Goal: Task Accomplishment & Management: Use online tool/utility

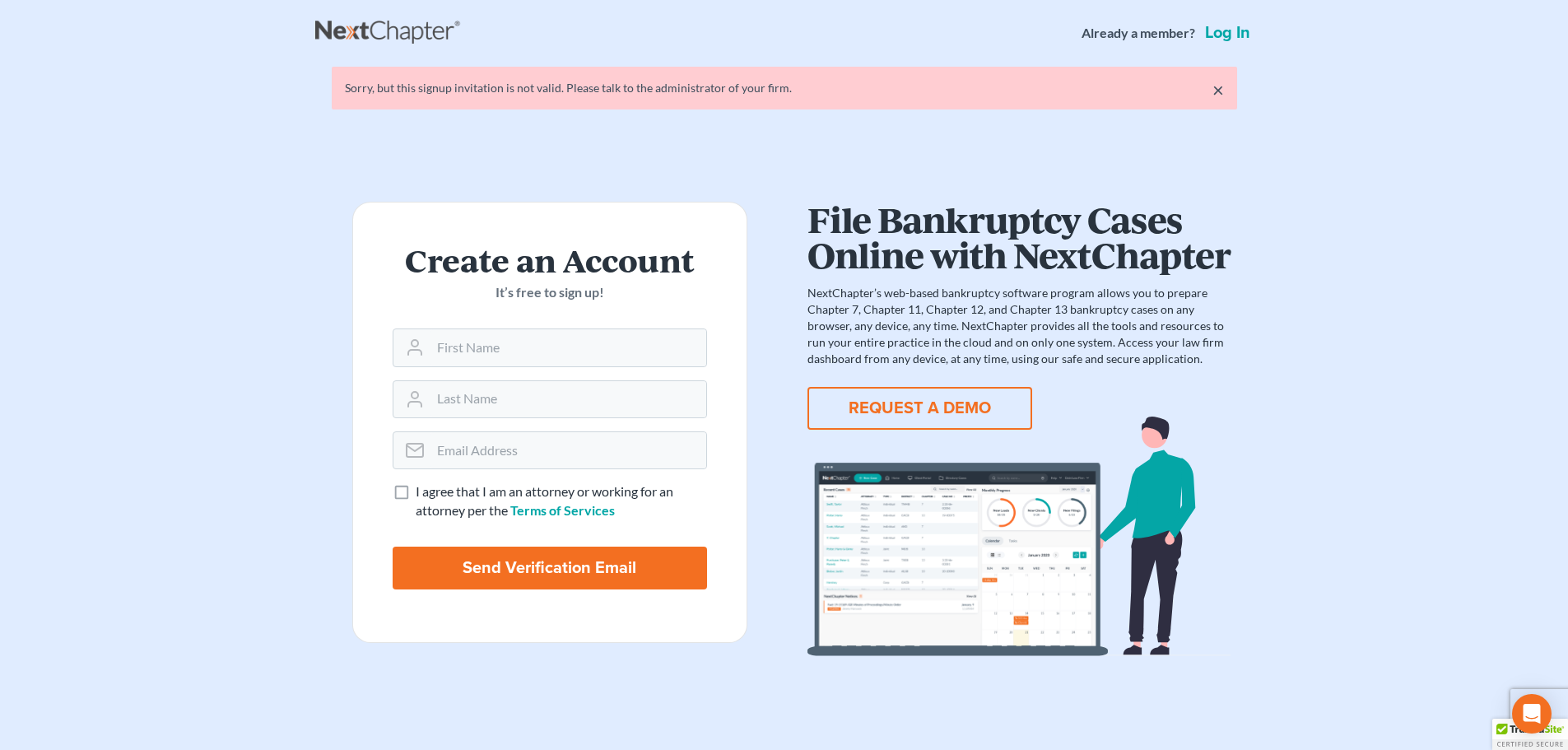
click at [1247, 35] on link "Log in" at bounding box center [1227, 33] width 52 height 16
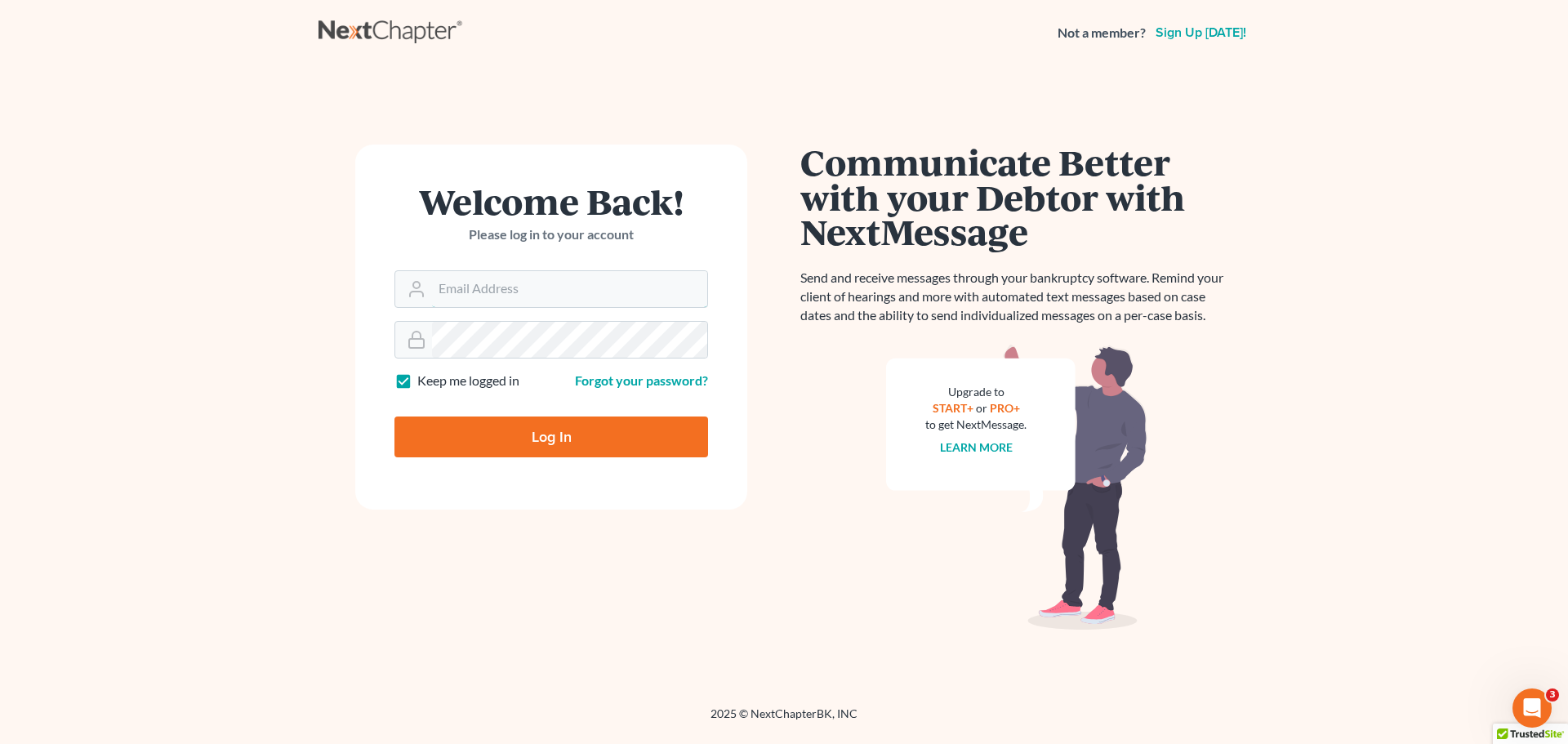
type input "tschiermeister@lsnd.org"
click at [581, 433] on input "Log In" at bounding box center [550, 437] width 313 height 41
type input "Thinking..."
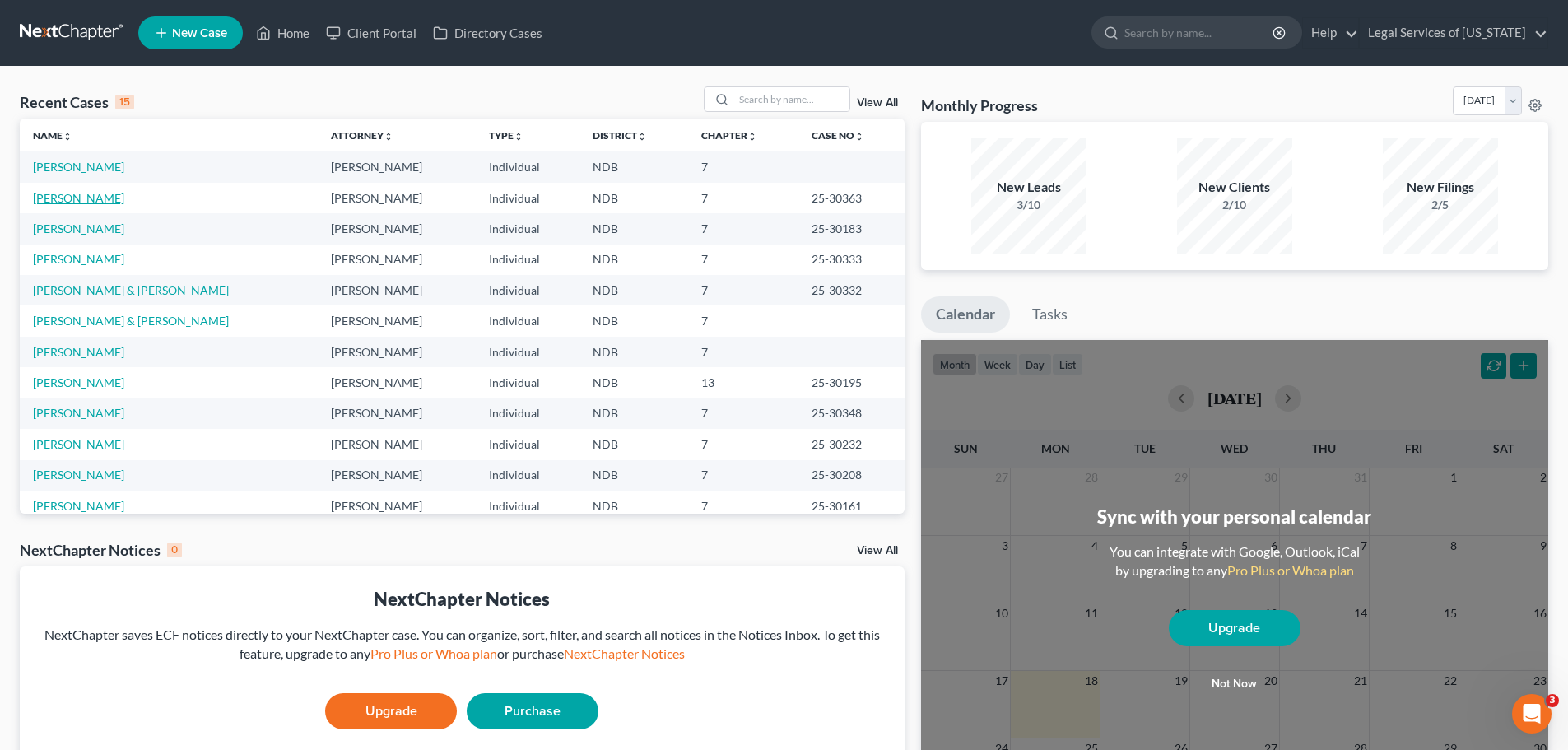
click at [97, 195] on link "[PERSON_NAME]" at bounding box center [78, 198] width 92 height 14
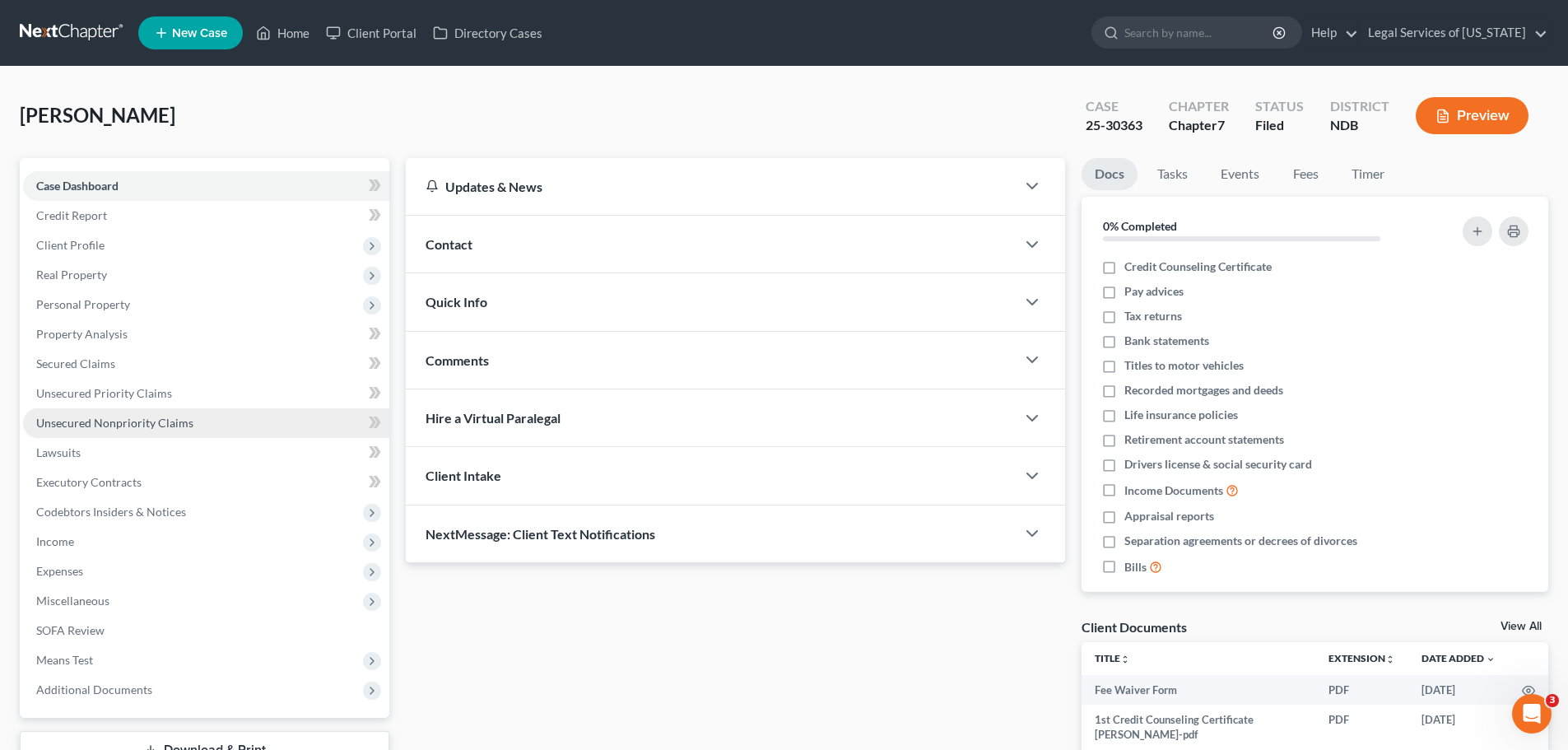
click at [102, 420] on span "Unsecured Nonpriority Claims" at bounding box center [115, 423] width 157 height 14
